Goal: Transaction & Acquisition: Purchase product/service

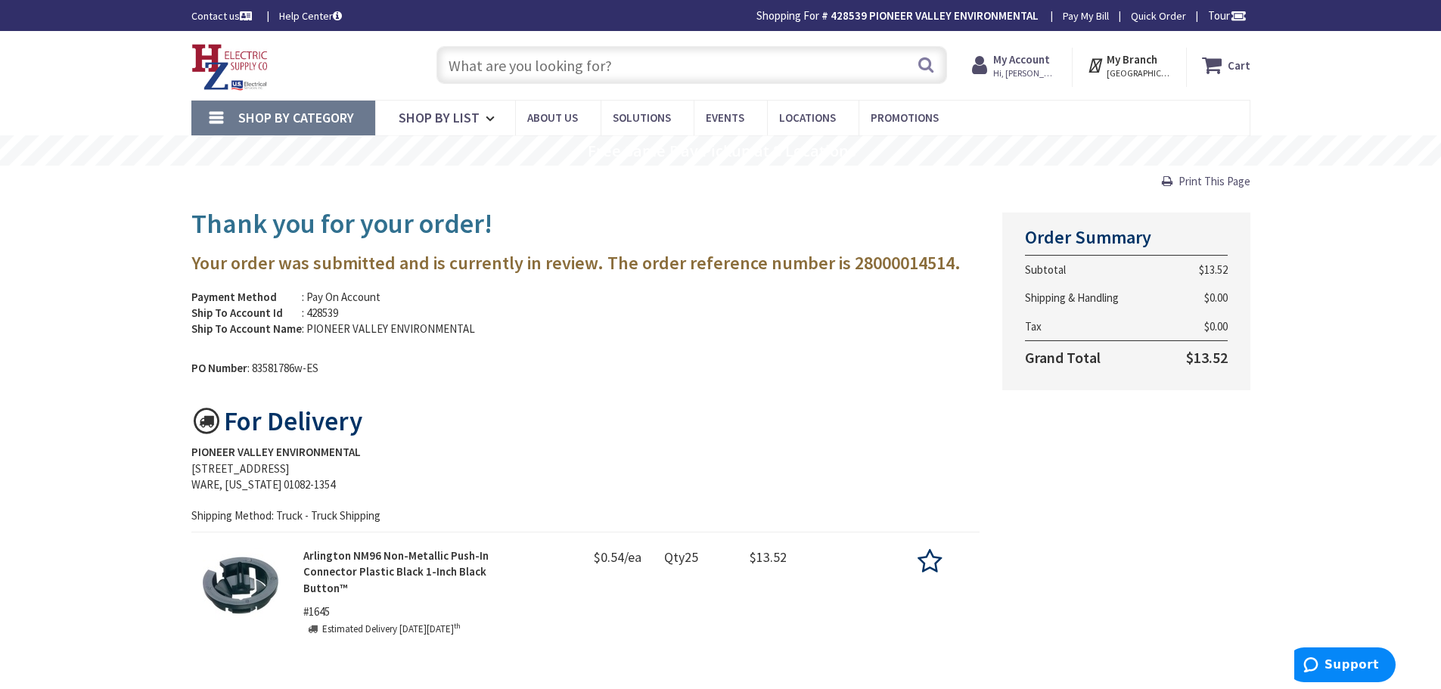
click at [584, 72] on input "text" at bounding box center [691, 65] width 511 height 38
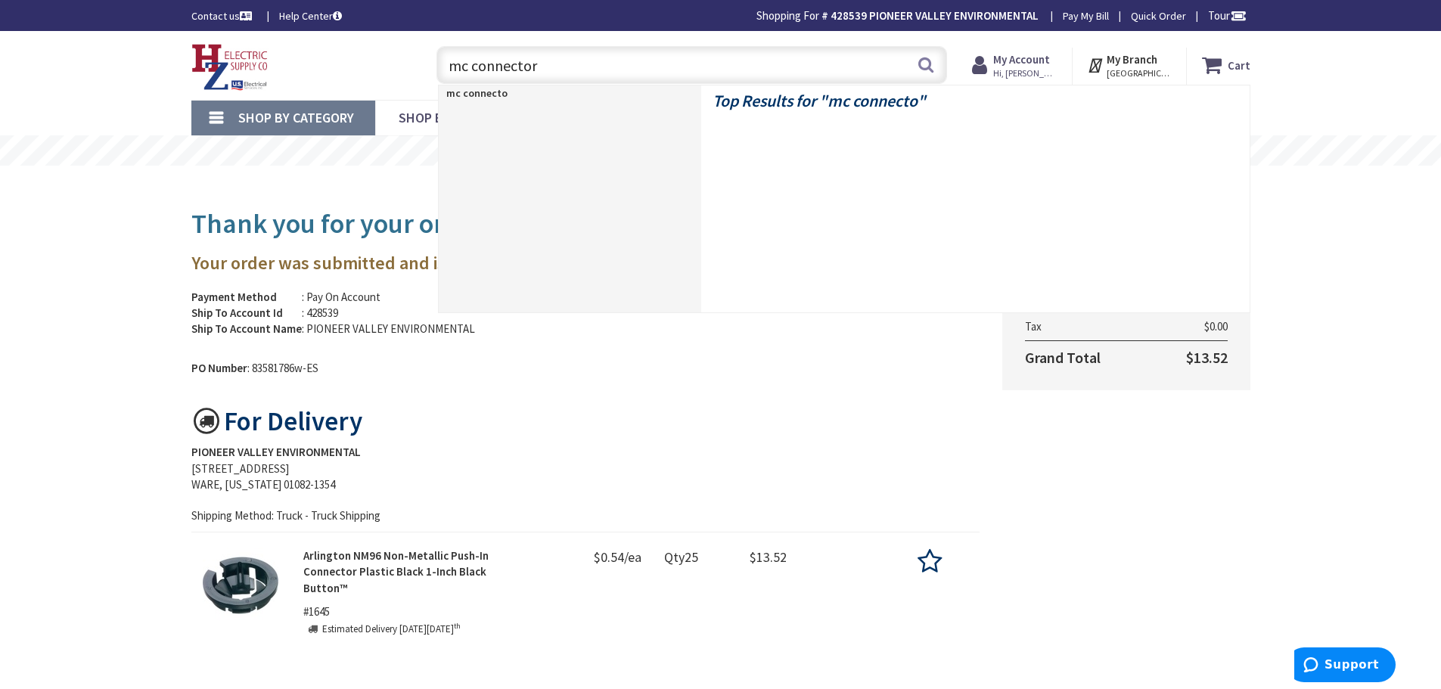
type input "mc connectors"
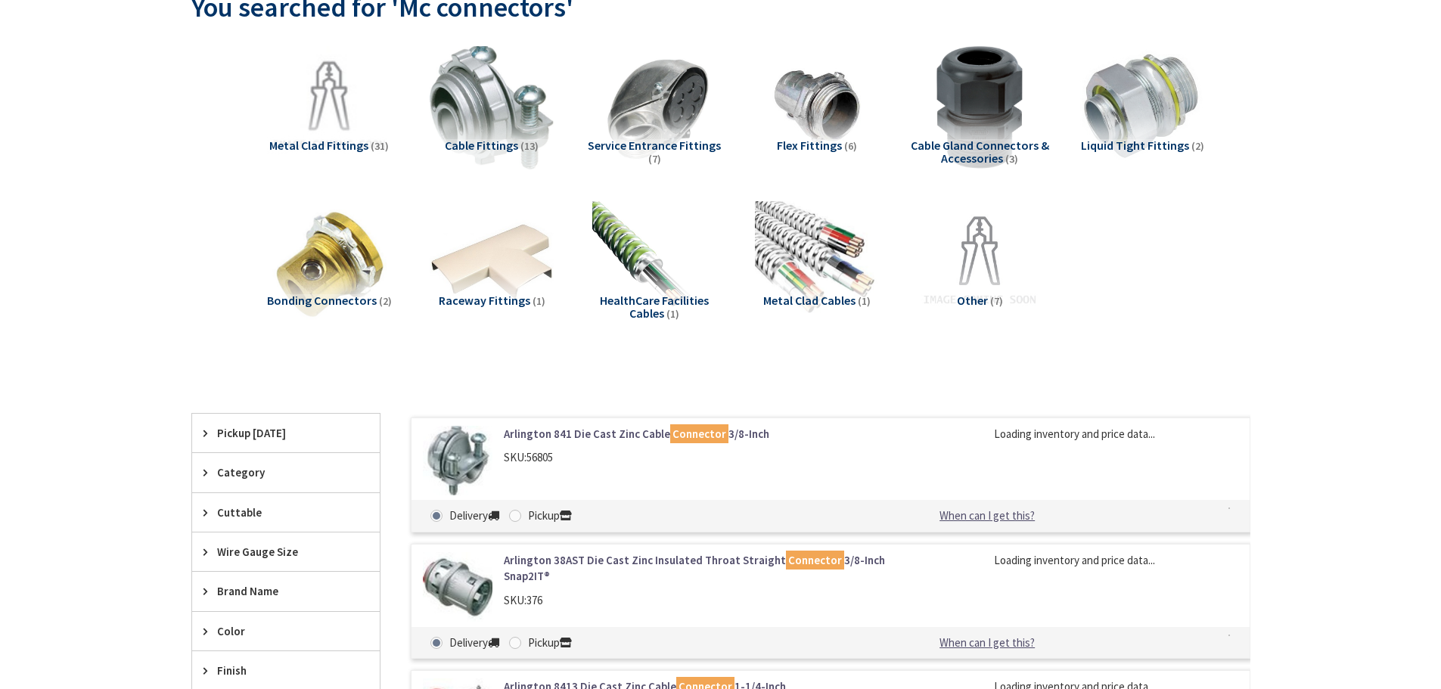
scroll to position [227, 0]
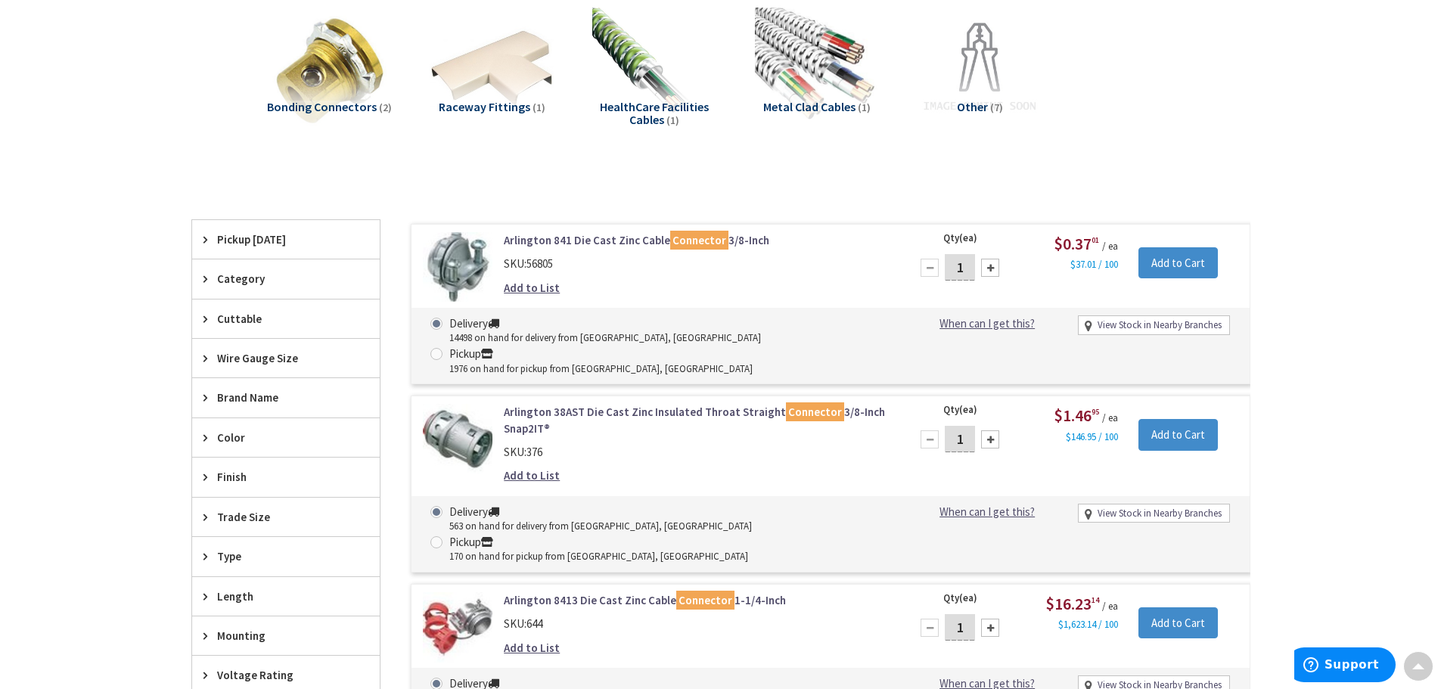
type input "[STREET_ADDRESS][US_STATE]"
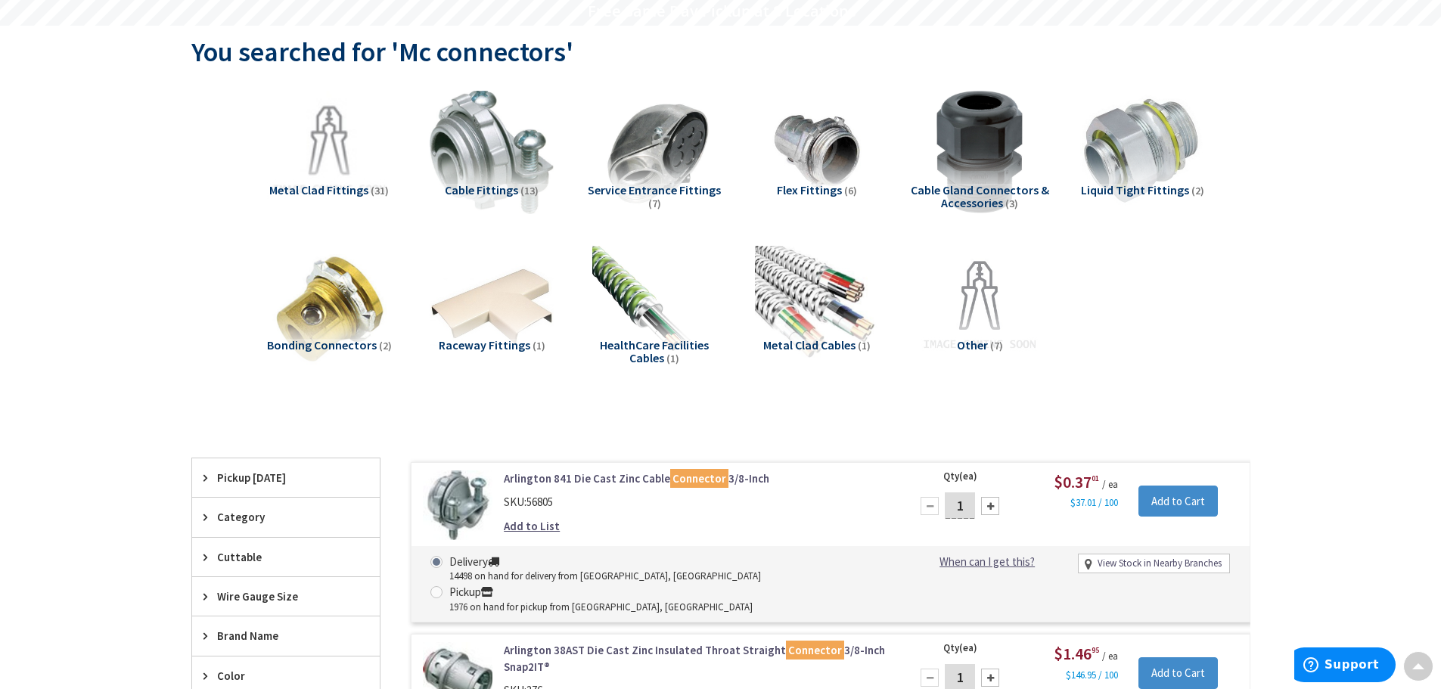
scroll to position [0, 0]
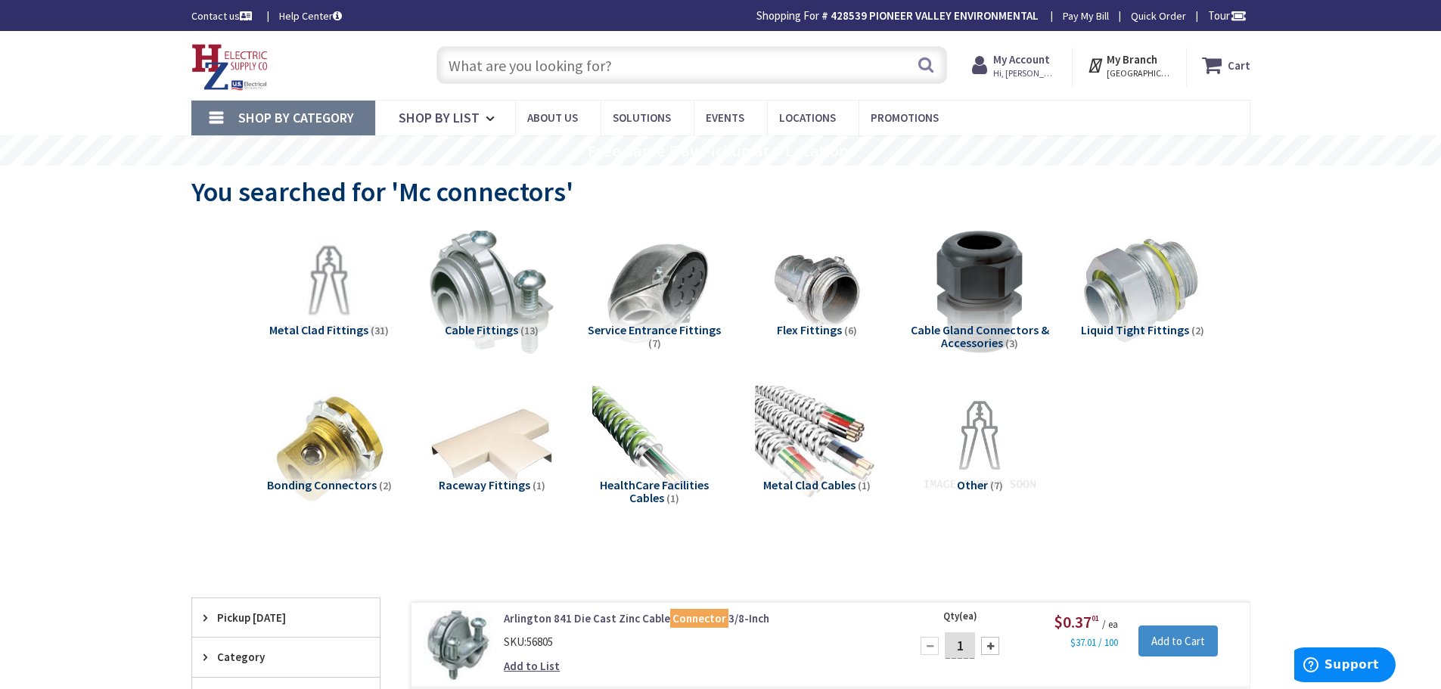
click at [480, 68] on input "text" at bounding box center [691, 65] width 511 height 38
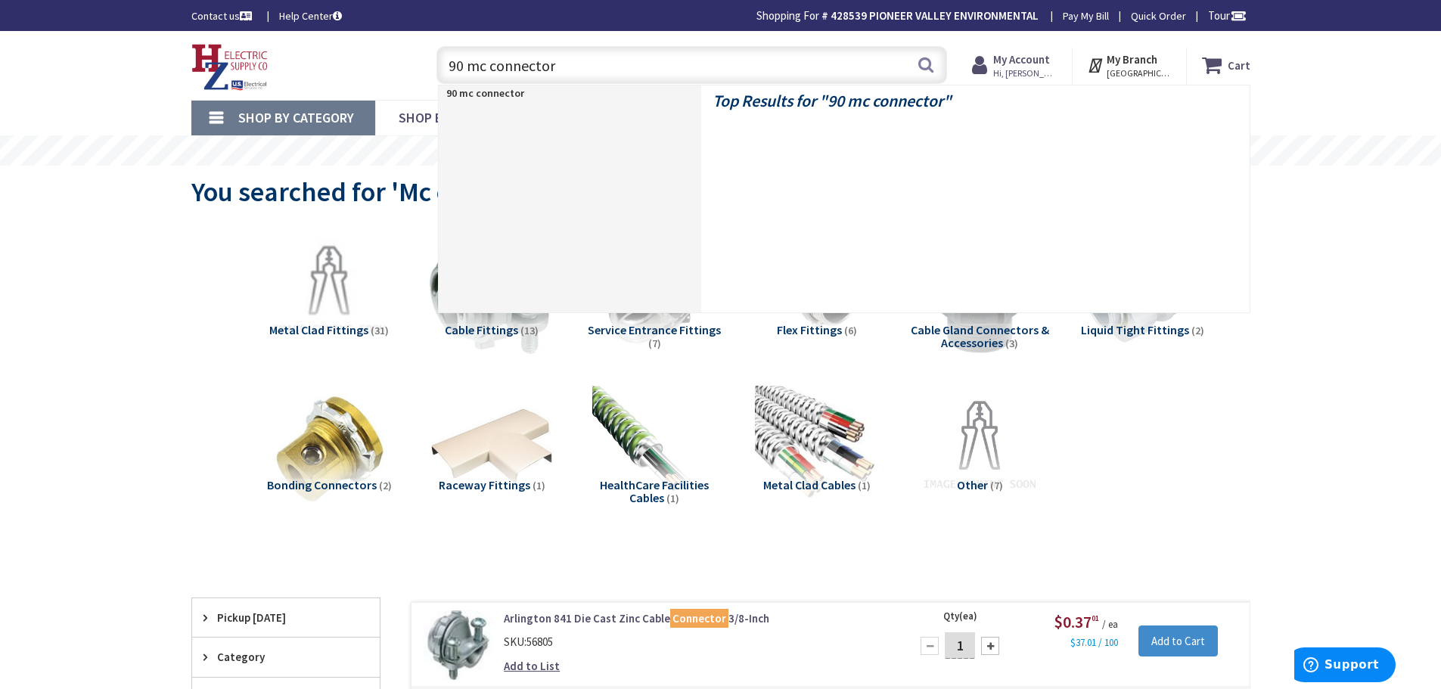
type input "90 mc connectors"
